Goal: Find specific page/section: Find specific page/section

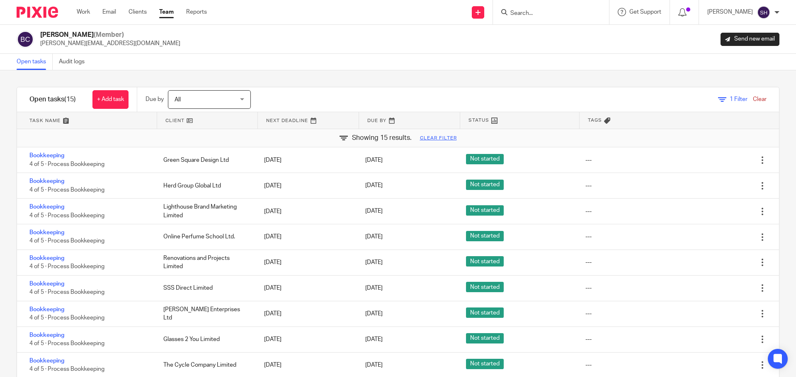
scroll to position [139, 0]
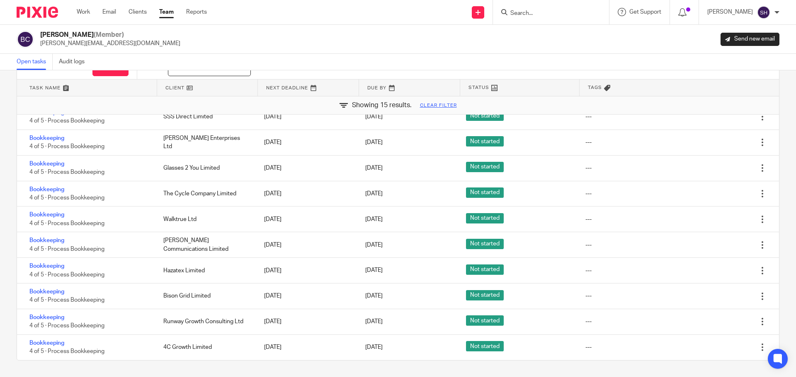
click at [526, 17] on input "Search" at bounding box center [546, 13] width 75 height 7
type input "nin"
click at [549, 36] on link at bounding box center [559, 32] width 103 height 12
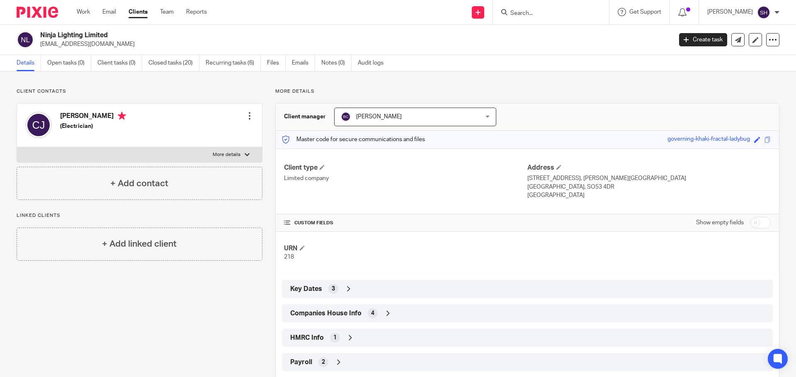
click at [384, 310] on icon at bounding box center [388, 314] width 8 height 8
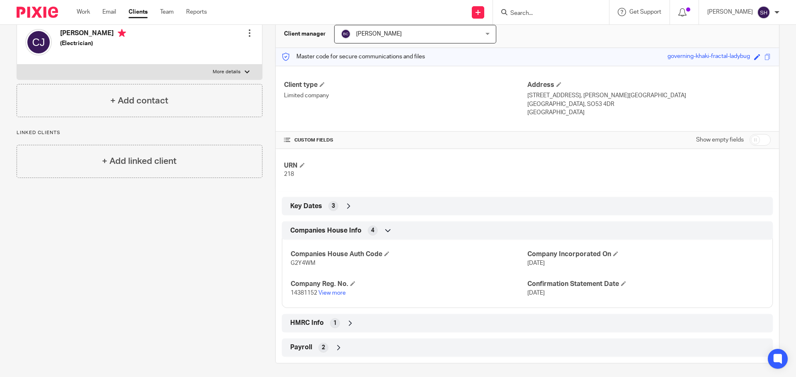
scroll to position [86, 0]
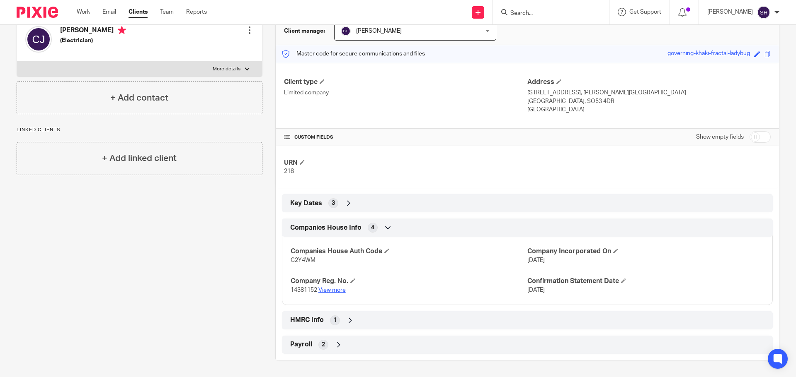
click at [340, 293] on link "View more" at bounding box center [331, 291] width 27 height 6
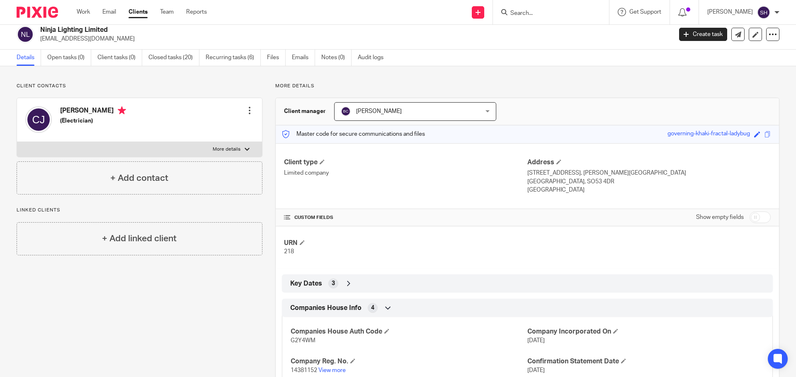
scroll to position [0, 0]
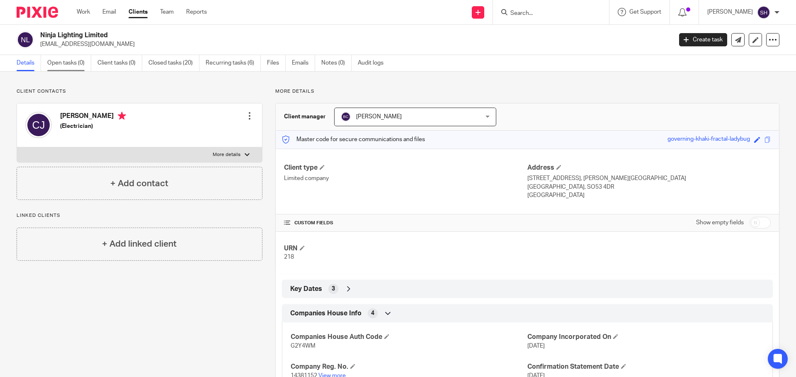
click at [60, 67] on link "Open tasks (0)" at bounding box center [69, 63] width 44 height 16
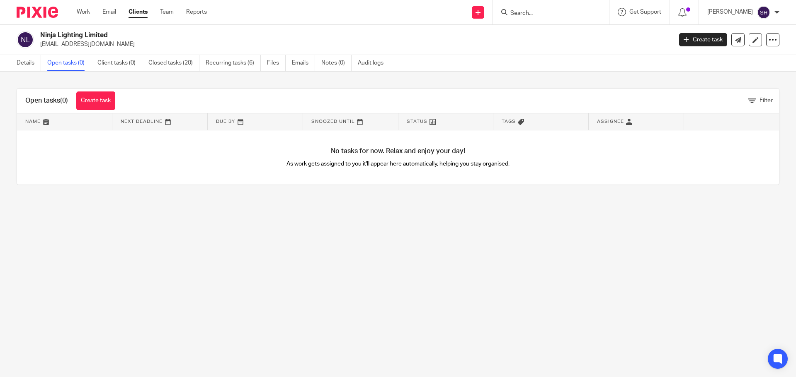
click at [169, 66] on link "Closed tasks (20)" at bounding box center [173, 63] width 51 height 16
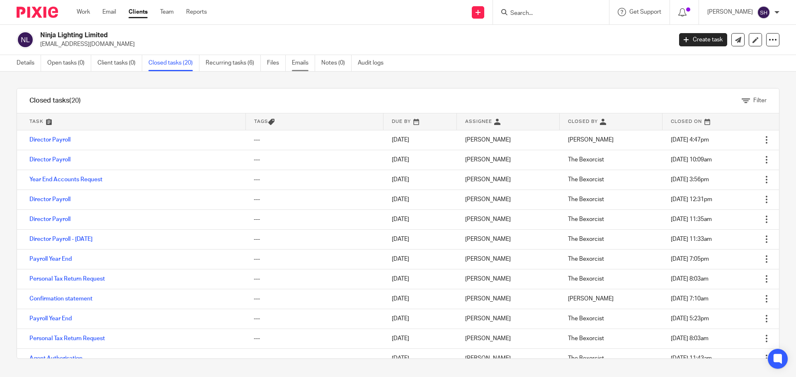
click at [302, 58] on link "Emails" at bounding box center [303, 63] width 23 height 16
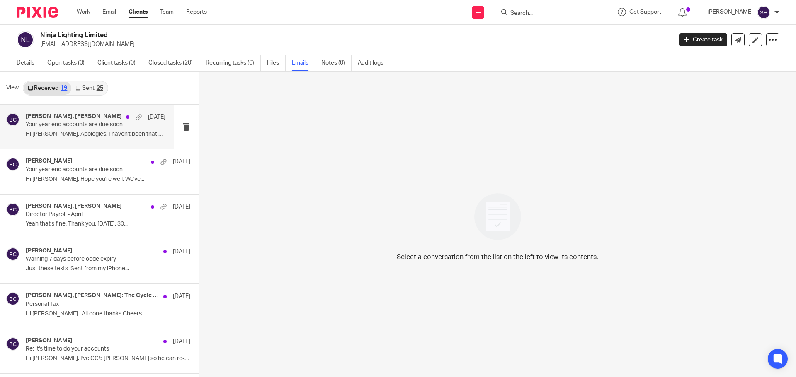
click at [92, 145] on div "Becky Cole, Caspar Jones 13 Jun Your year end accounts are due soon Hi Becky. A…" at bounding box center [87, 127] width 174 height 44
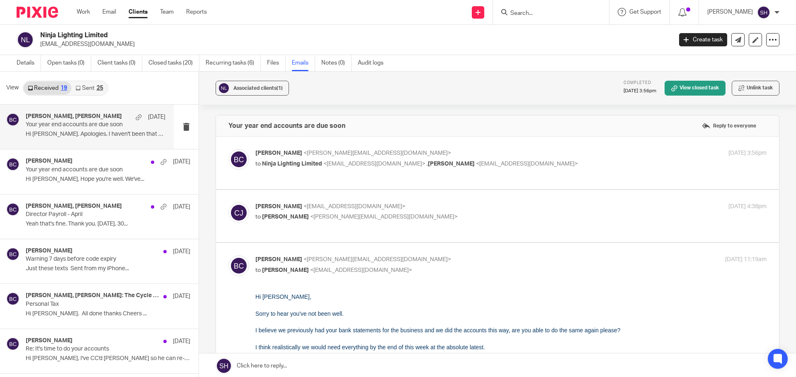
click at [479, 150] on p "Becky Cole <becky@wearediverso.com>" at bounding box center [425, 153] width 341 height 9
checkbox input "true"
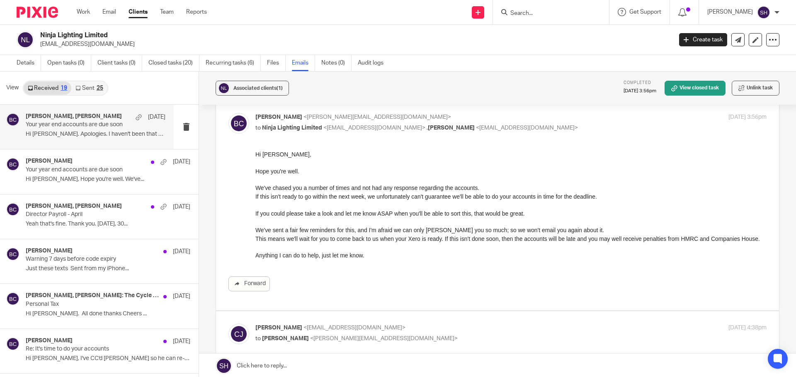
scroll to position [83, 0]
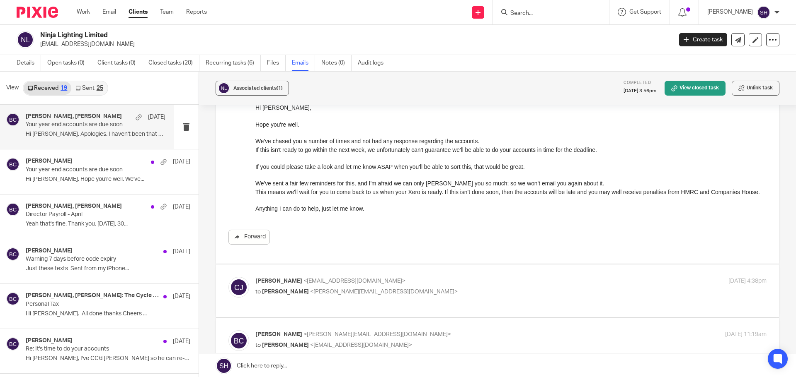
click at [452, 281] on p "Caspar Jones <casparjones99@gmail.com>" at bounding box center [425, 281] width 341 height 9
checkbox input "true"
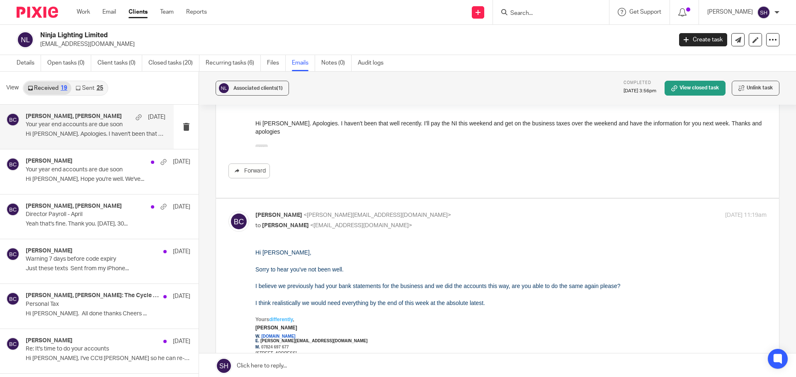
scroll to position [207, 0]
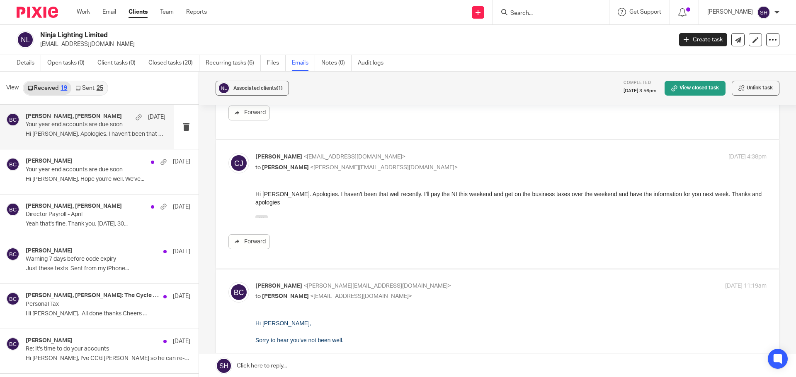
click at [97, 89] on div "25" at bounding box center [100, 88] width 7 height 6
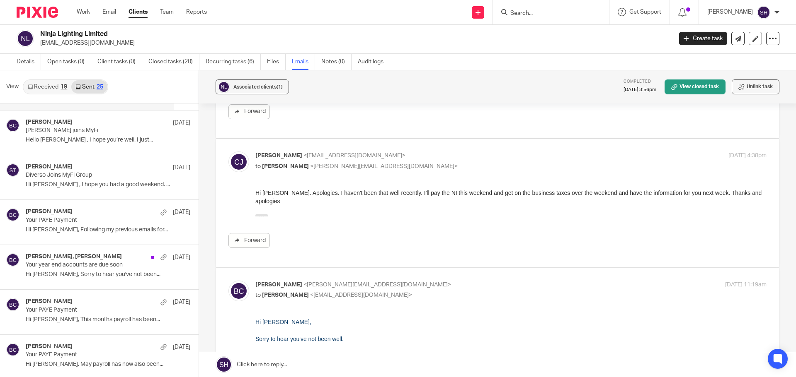
scroll to position [124, 0]
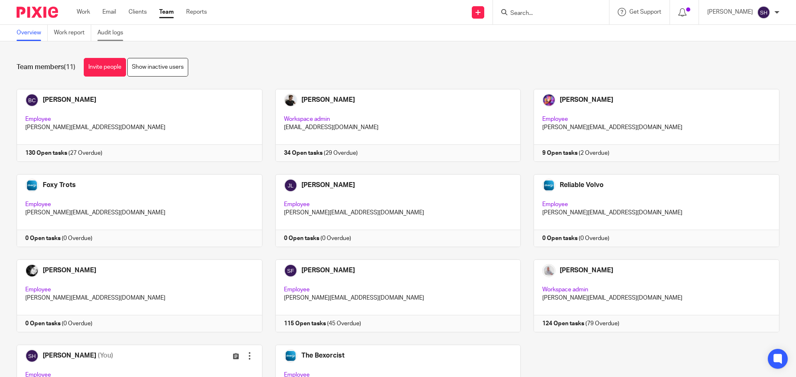
click at [124, 31] on link "Audit logs" at bounding box center [113, 33] width 32 height 16
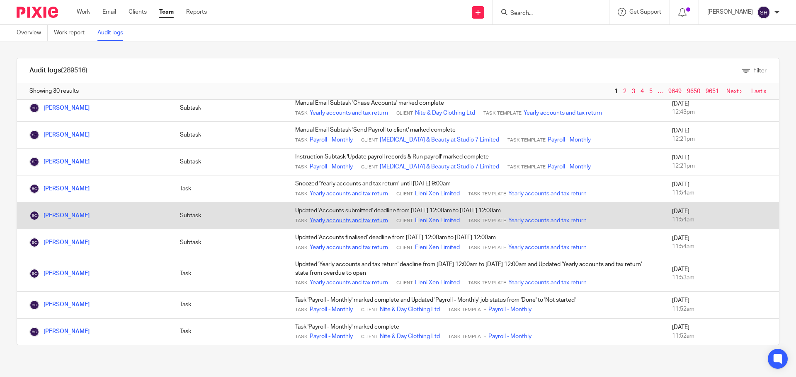
scroll to position [605, 0]
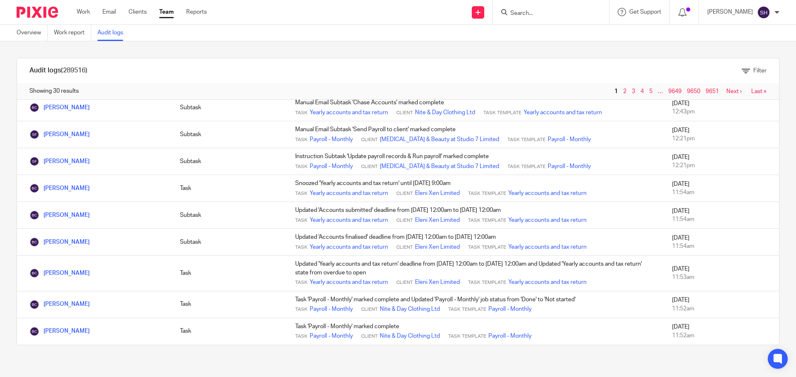
click at [726, 90] on link "Next ›" at bounding box center [733, 92] width 15 height 6
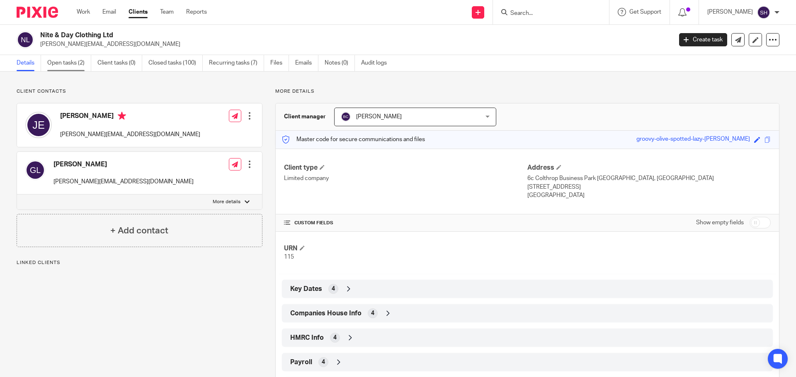
click at [72, 58] on link "Open tasks (2)" at bounding box center [69, 63] width 44 height 16
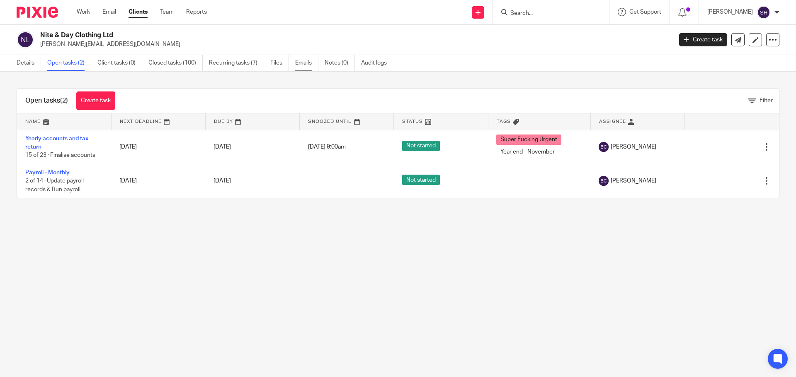
click at [305, 67] on link "Emails" at bounding box center [306, 63] width 23 height 16
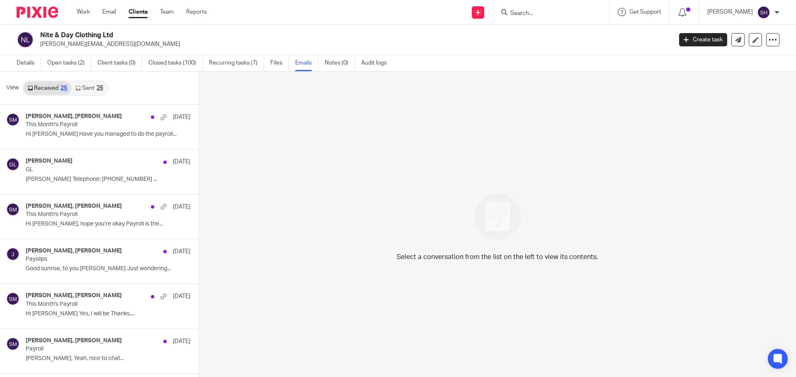
click at [93, 87] on link "Sent 25" at bounding box center [89, 88] width 36 height 13
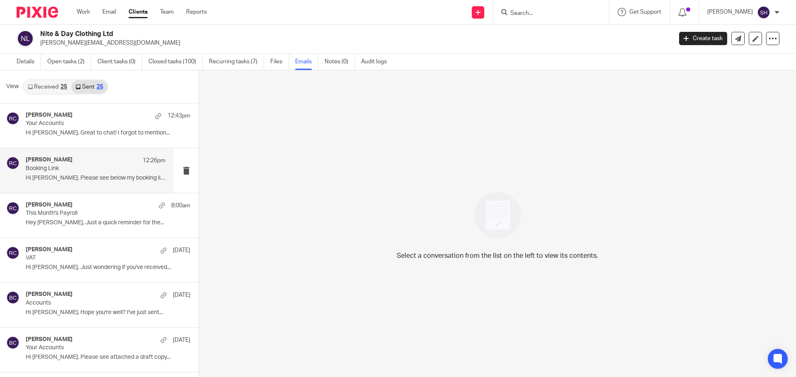
click at [75, 182] on div "Rebecca Cole 12:26pm Booking Link Hi Jason, Please see below my booking link;..." at bounding box center [96, 171] width 140 height 28
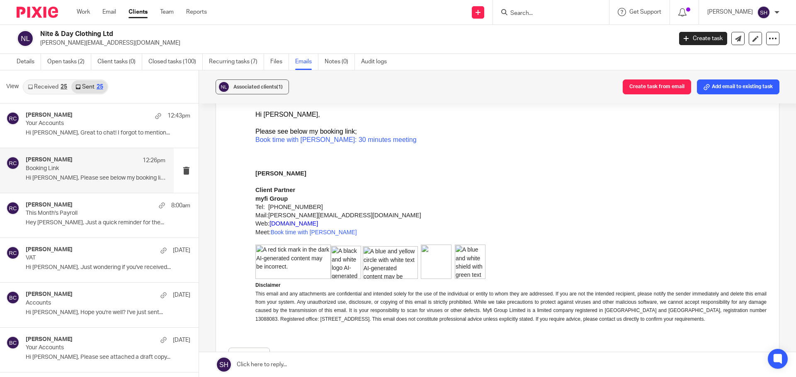
scroll to position [83, 0]
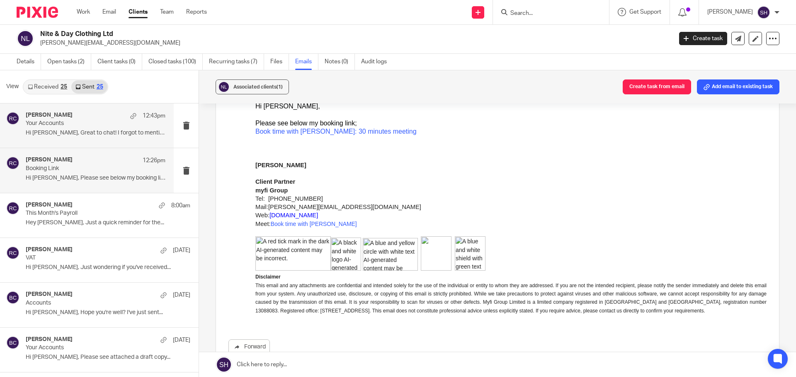
click at [109, 144] on div "Rebecca Cole 12:43pm Your Accounts Hi Jason, Great to chat! I forgot to mention…" at bounding box center [87, 126] width 174 height 44
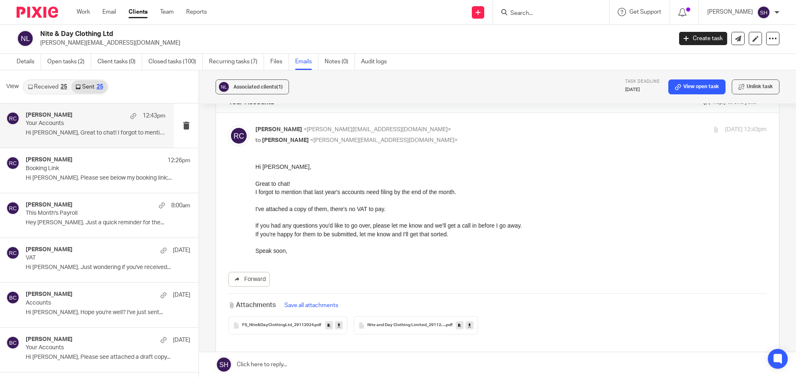
scroll to position [41, 0]
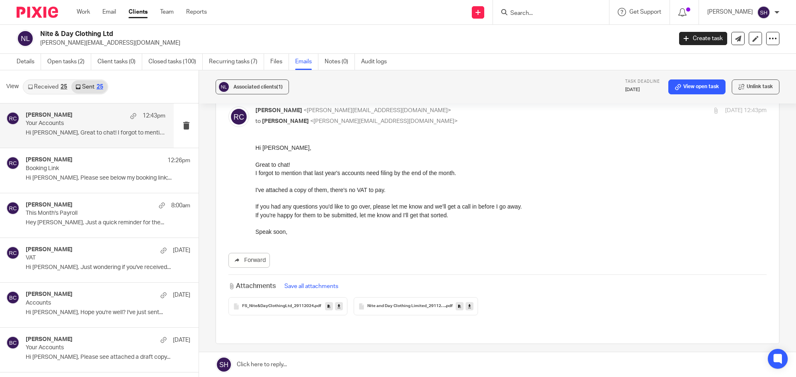
click at [39, 87] on link "Received 25" at bounding box center [48, 86] width 48 height 13
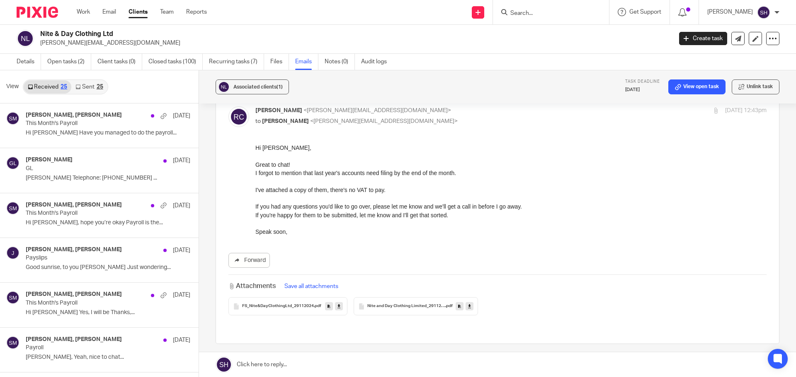
click at [98, 92] on link "Sent 25" at bounding box center [89, 86] width 36 height 13
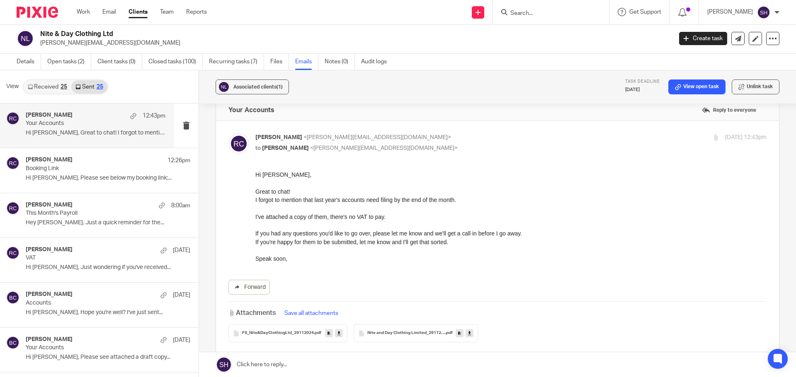
scroll to position [0, 0]
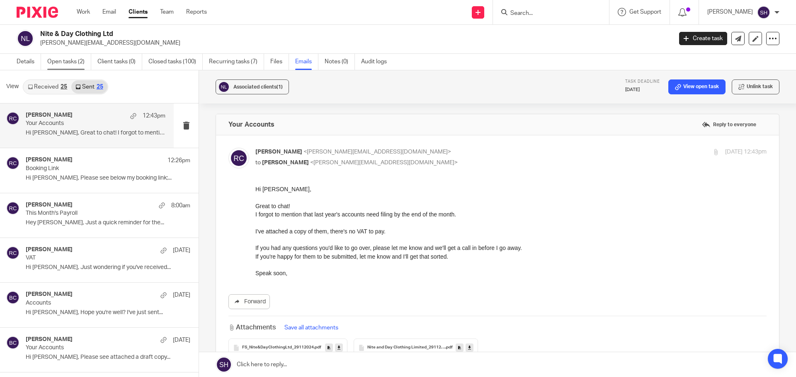
click at [76, 65] on link "Open tasks (2)" at bounding box center [69, 62] width 44 height 16
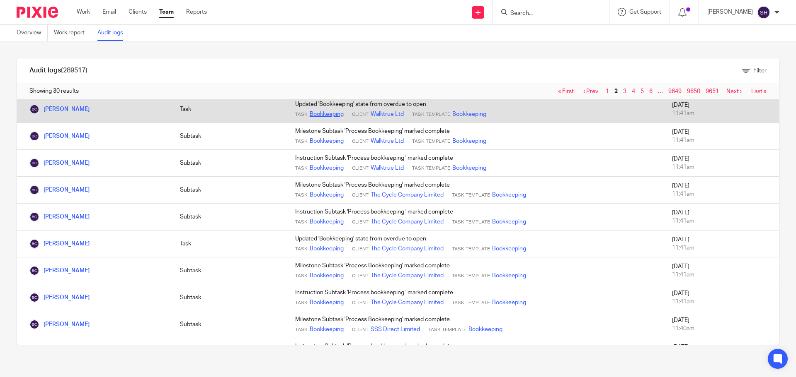
scroll to position [124, 0]
